Goal: Task Accomplishment & Management: Complete application form

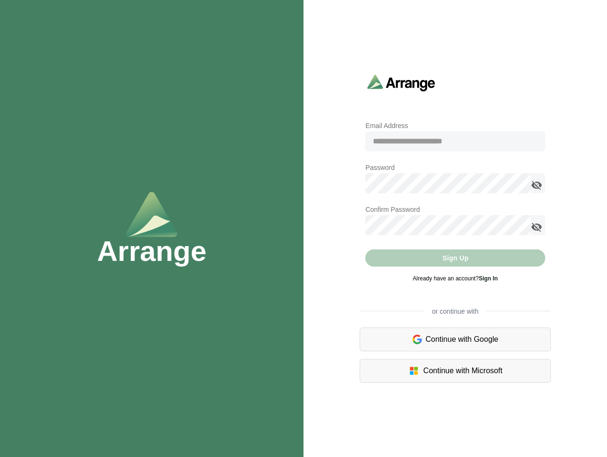
click at [455, 141] on input "email" at bounding box center [455, 141] width 179 height 20
click at [537, 185] on icon "appended action" at bounding box center [536, 184] width 11 height 11
click at [537, 227] on icon "appended action" at bounding box center [536, 226] width 11 height 11
click at [455, 258] on div "Sign Up" at bounding box center [455, 257] width 179 height 17
click at [455, 339] on div "Continue with Google" at bounding box center [455, 339] width 191 height 24
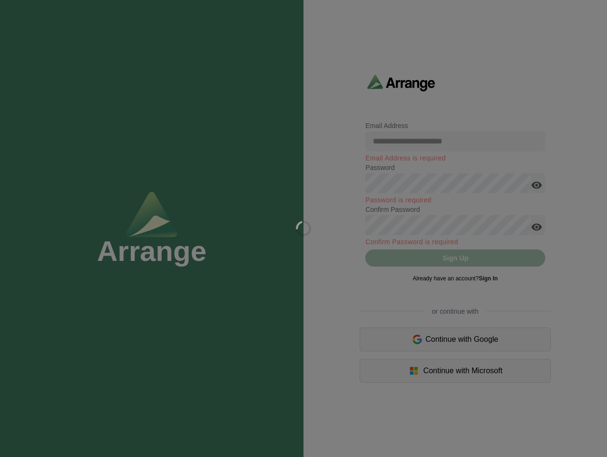
click at [455, 371] on div at bounding box center [303, 228] width 607 height 457
